Goal: Transaction & Acquisition: Purchase product/service

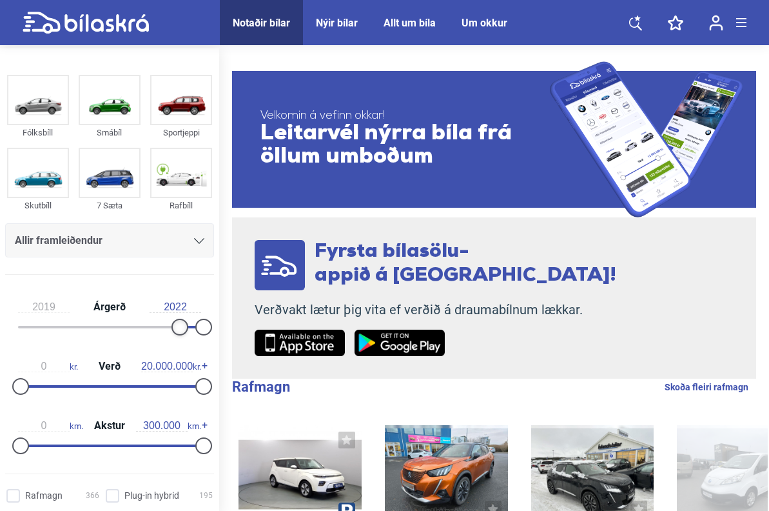
drag, startPoint x: 23, startPoint y: 325, endPoint x: 179, endPoint y: 325, distance: 156.0
click at [179, 325] on div at bounding box center [179, 326] width 17 height 17
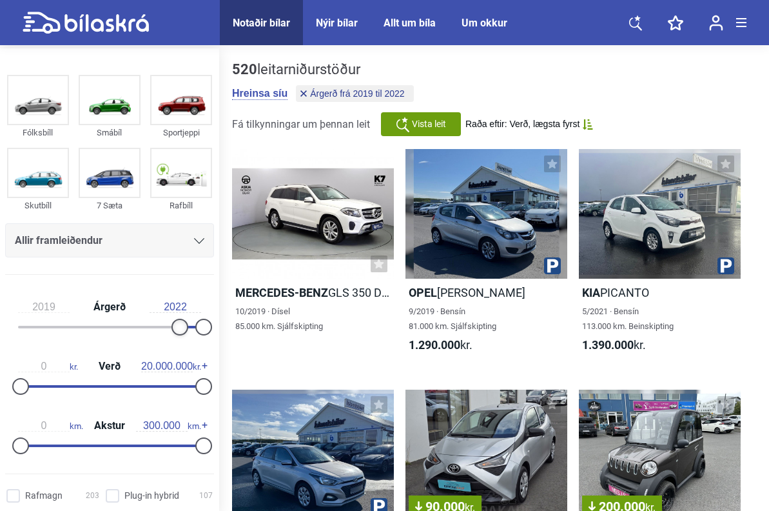
type input "2020"
drag, startPoint x: 180, startPoint y: 325, endPoint x: 189, endPoint y: 324, distance: 9.1
click at [189, 324] on div at bounding box center [187, 326] width 17 height 17
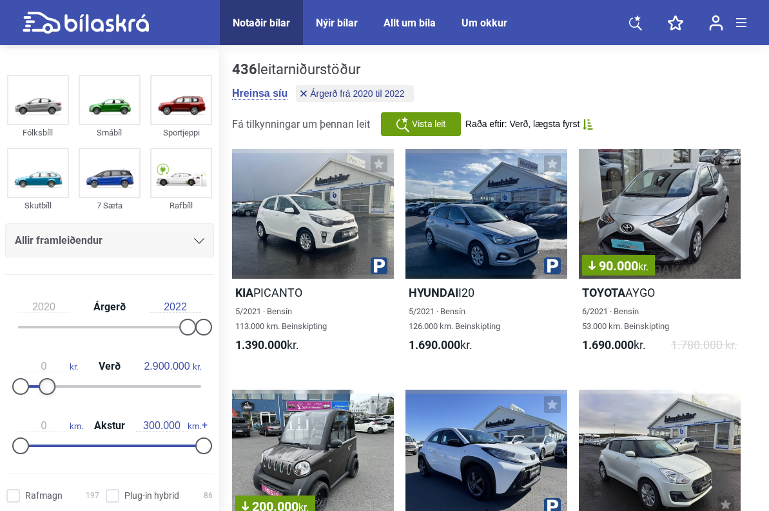
type input "3.000.000"
drag, startPoint x: 199, startPoint y: 382, endPoint x: 47, endPoint y: 356, distance: 154.4
click at [47, 356] on div "0 kr. Verð 3.000.000 kr." at bounding box center [109, 373] width 209 height 59
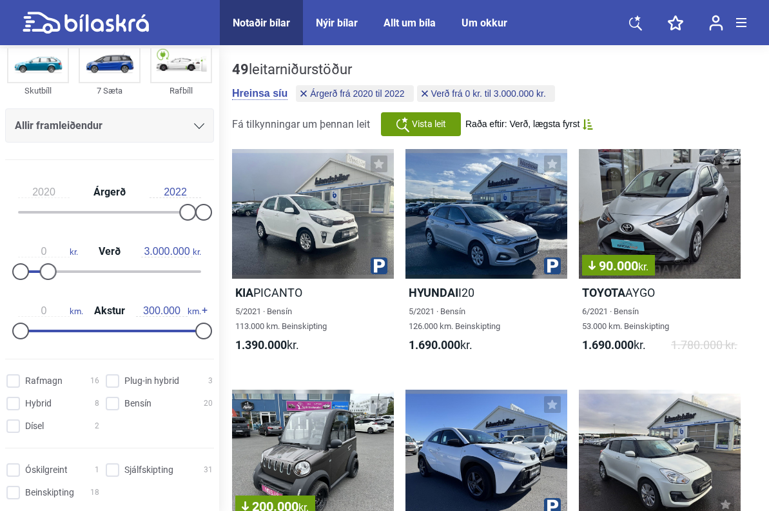
scroll to position [117, 0]
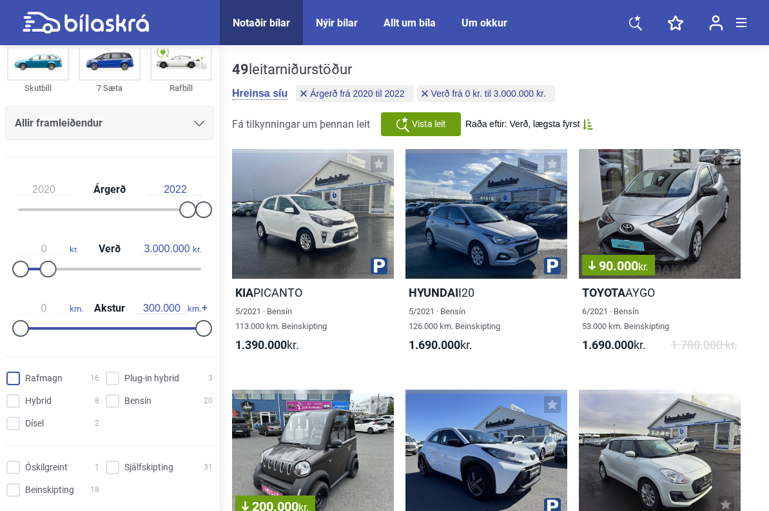
click at [18, 379] on input "Rafmagn 16" at bounding box center [54, 379] width 93 height 14
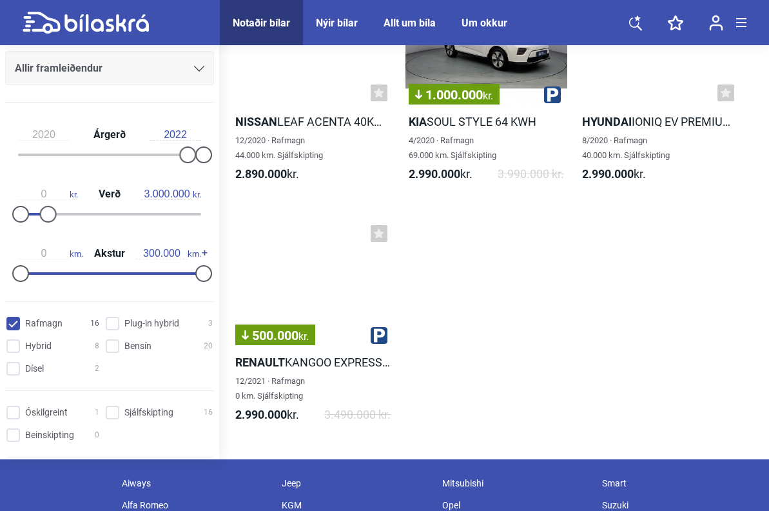
scroll to position [1139, 0]
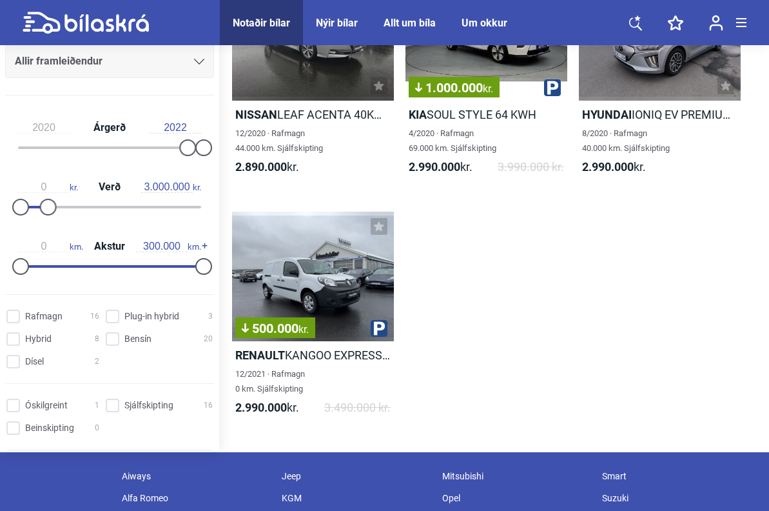
checkbox input "false"
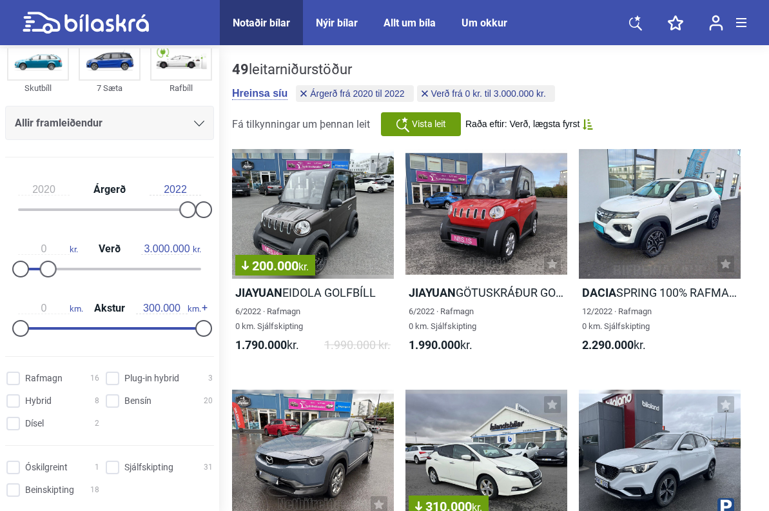
type input "20.000.000"
